Goal: Find specific page/section

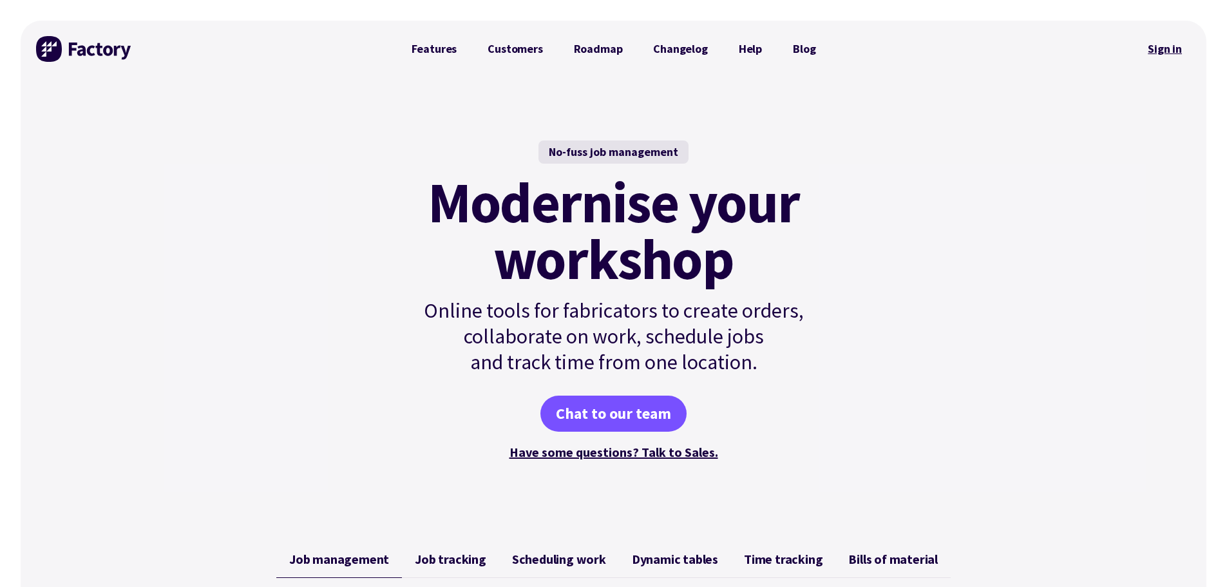
click at [1167, 51] on link "Sign in" at bounding box center [1165, 49] width 52 height 30
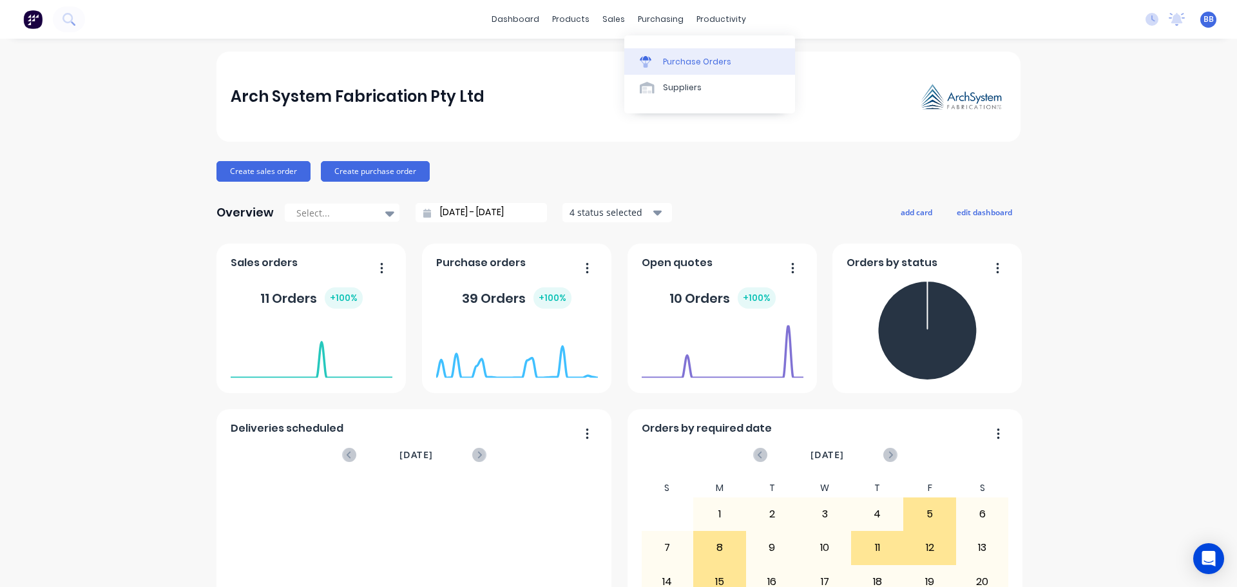
click at [680, 56] on div "Purchase Orders" at bounding box center [697, 62] width 68 height 12
